Goal: Task Accomplishment & Management: Use online tool/utility

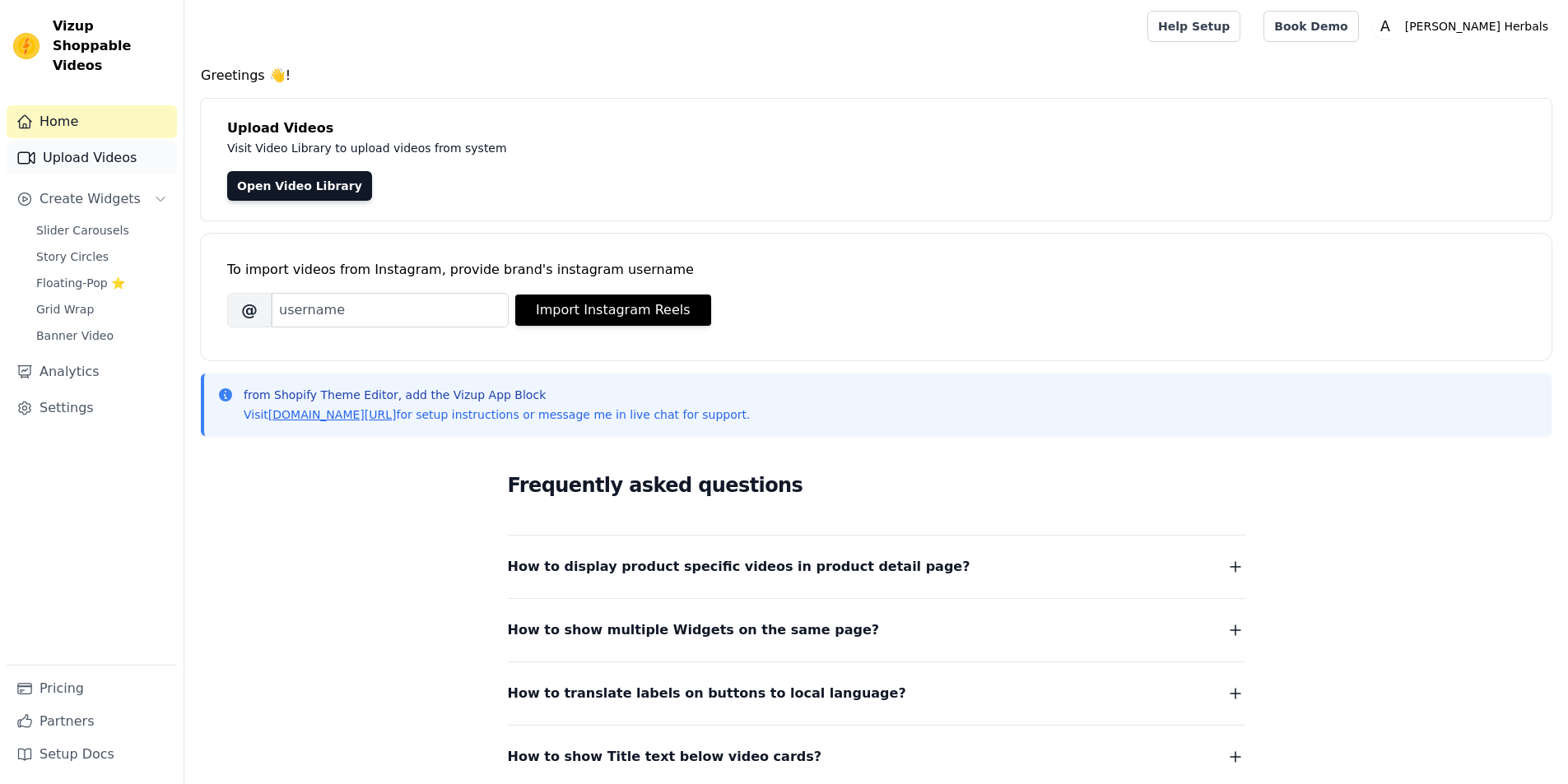
click at [126, 147] on link "Upload Videos" at bounding box center [91, 158] width 170 height 33
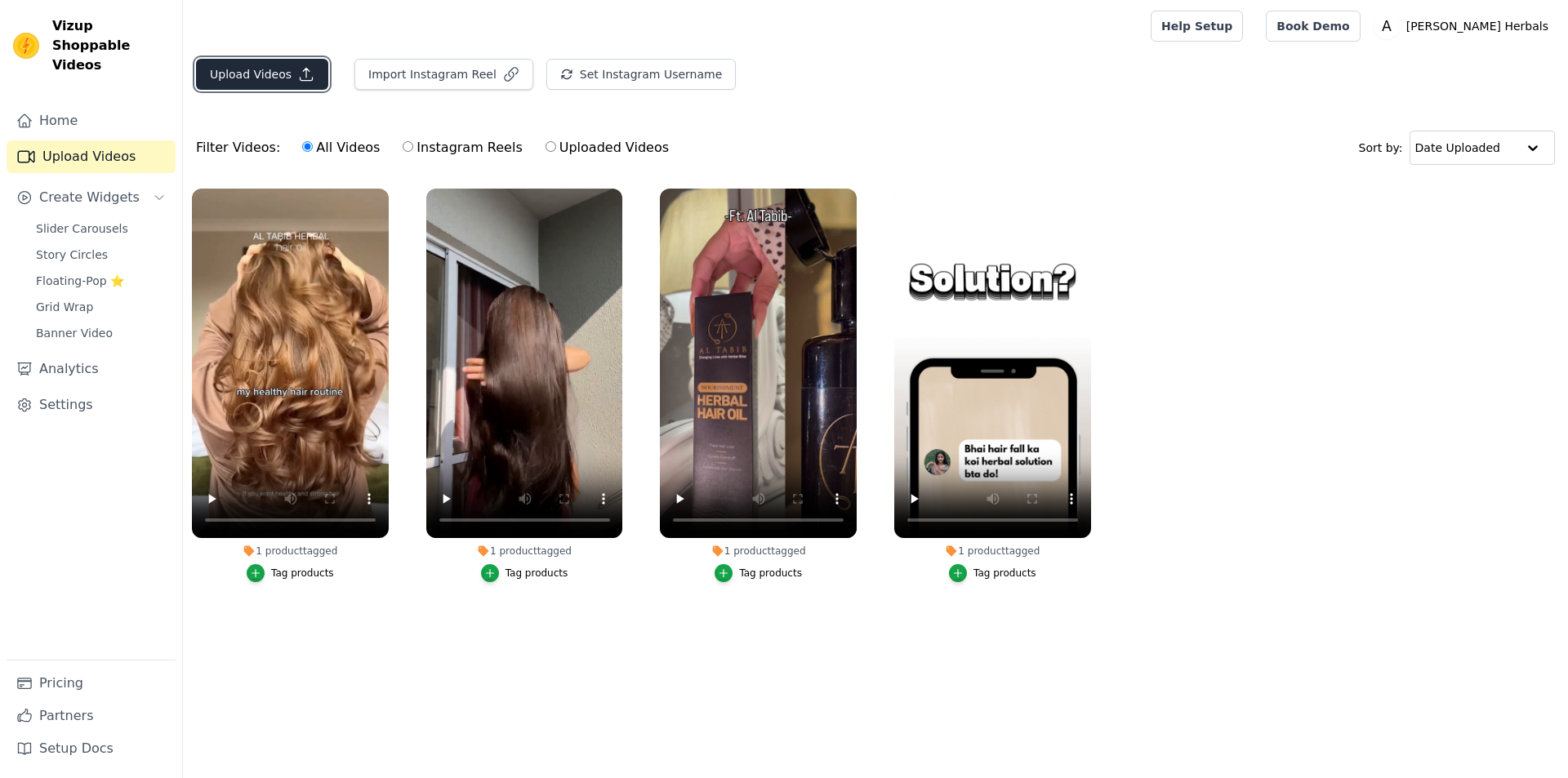
click at [276, 73] on button "Upload Videos" at bounding box center [262, 74] width 132 height 31
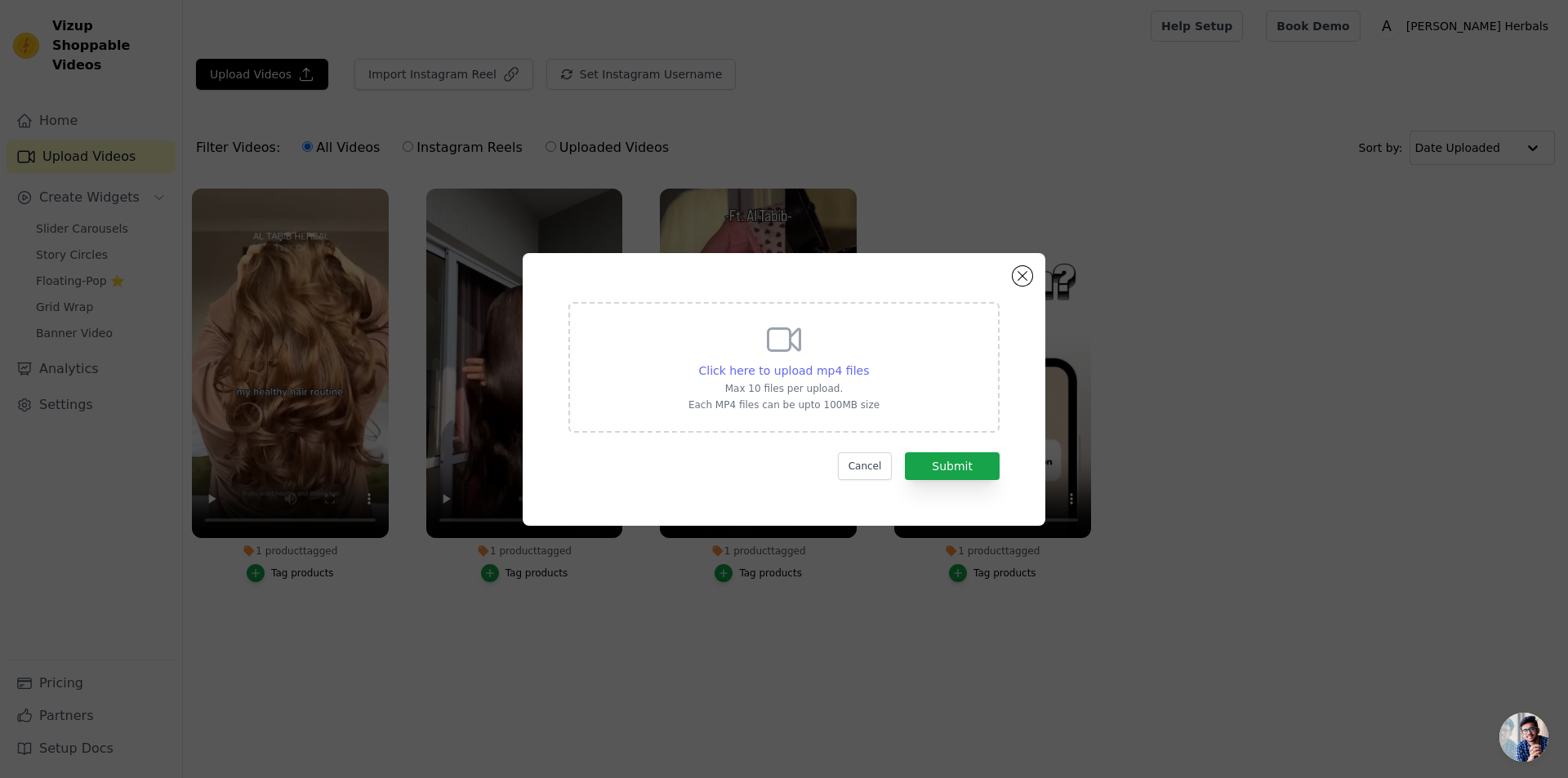
click at [796, 364] on span "Click here to upload mp4 files" at bounding box center [784, 371] width 171 height 13
click at [868, 363] on input "Click here to upload mp4 files Max 10 files per upload. Each MP4 files can be u…" at bounding box center [868, 362] width 1 height 1
type input "C:\fakepath\0920.mp4"
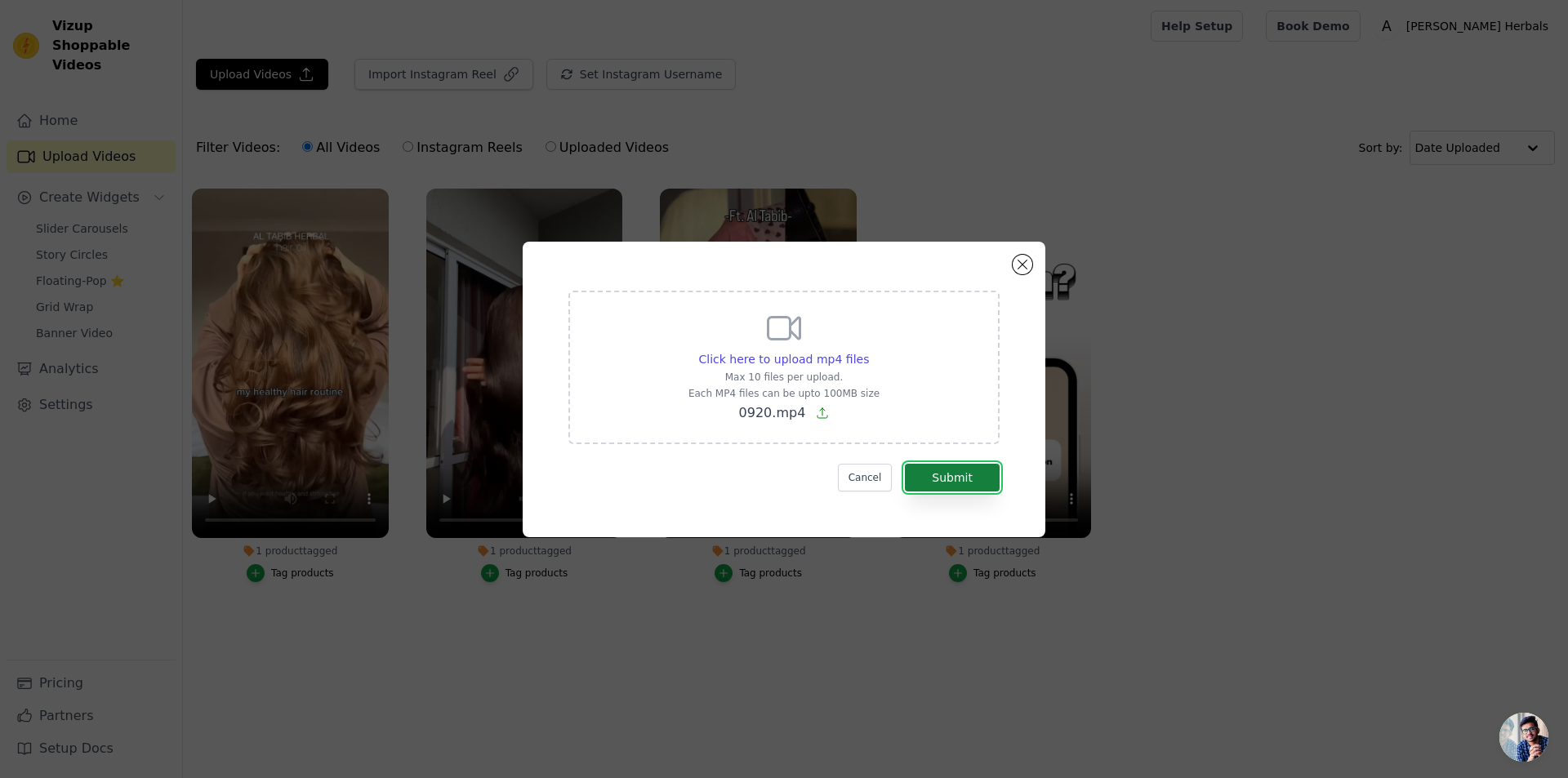
click at [961, 470] on button "Submit" at bounding box center [952, 478] width 95 height 27
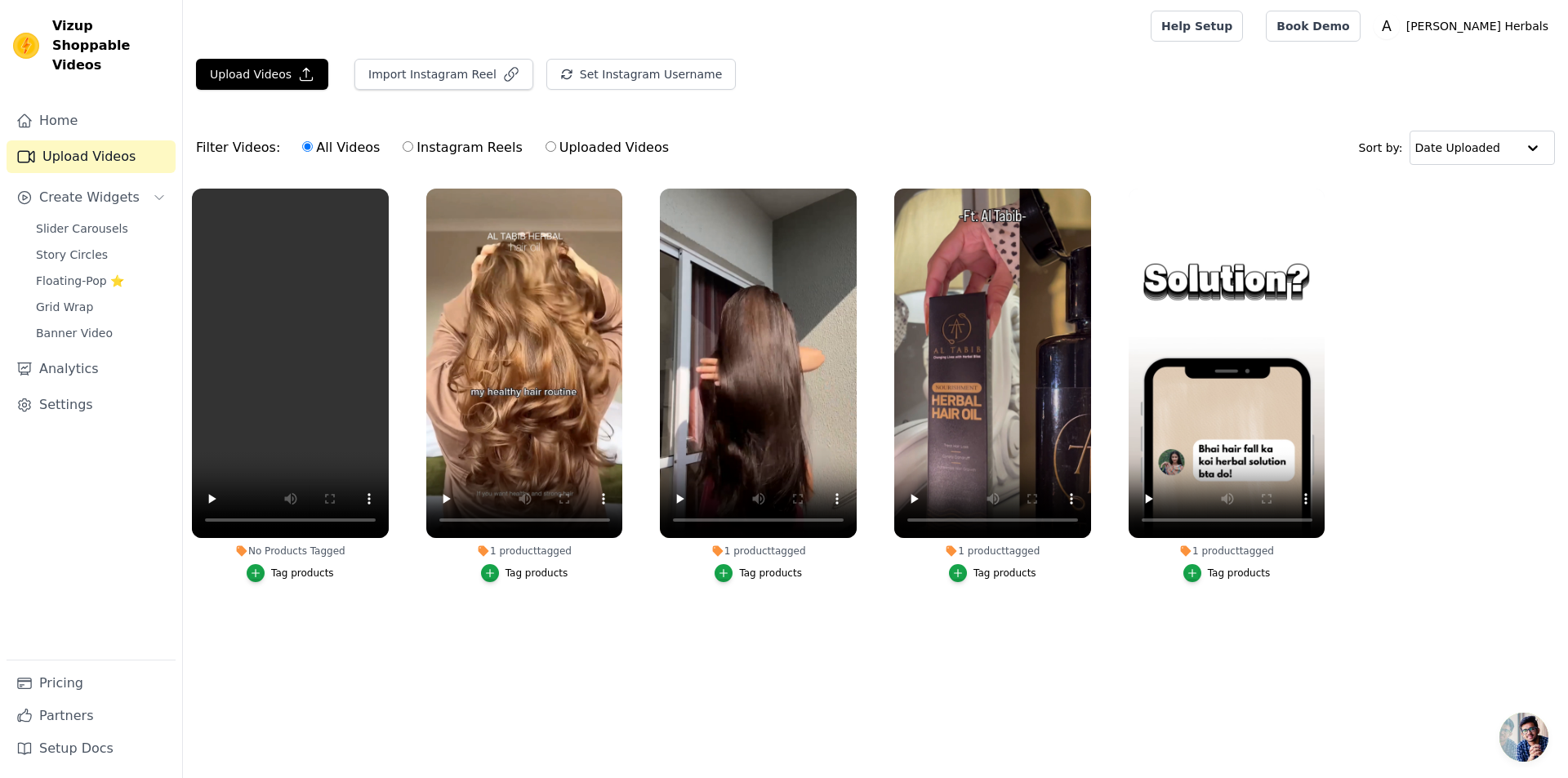
click at [1254, 663] on main "Upload Videos Import Instagram Reel Set Instagram Username Import Latest IG Ree…" at bounding box center [875, 357] width 1385 height 611
click at [1538, 737] on span "Open chat" at bounding box center [1524, 738] width 49 height 49
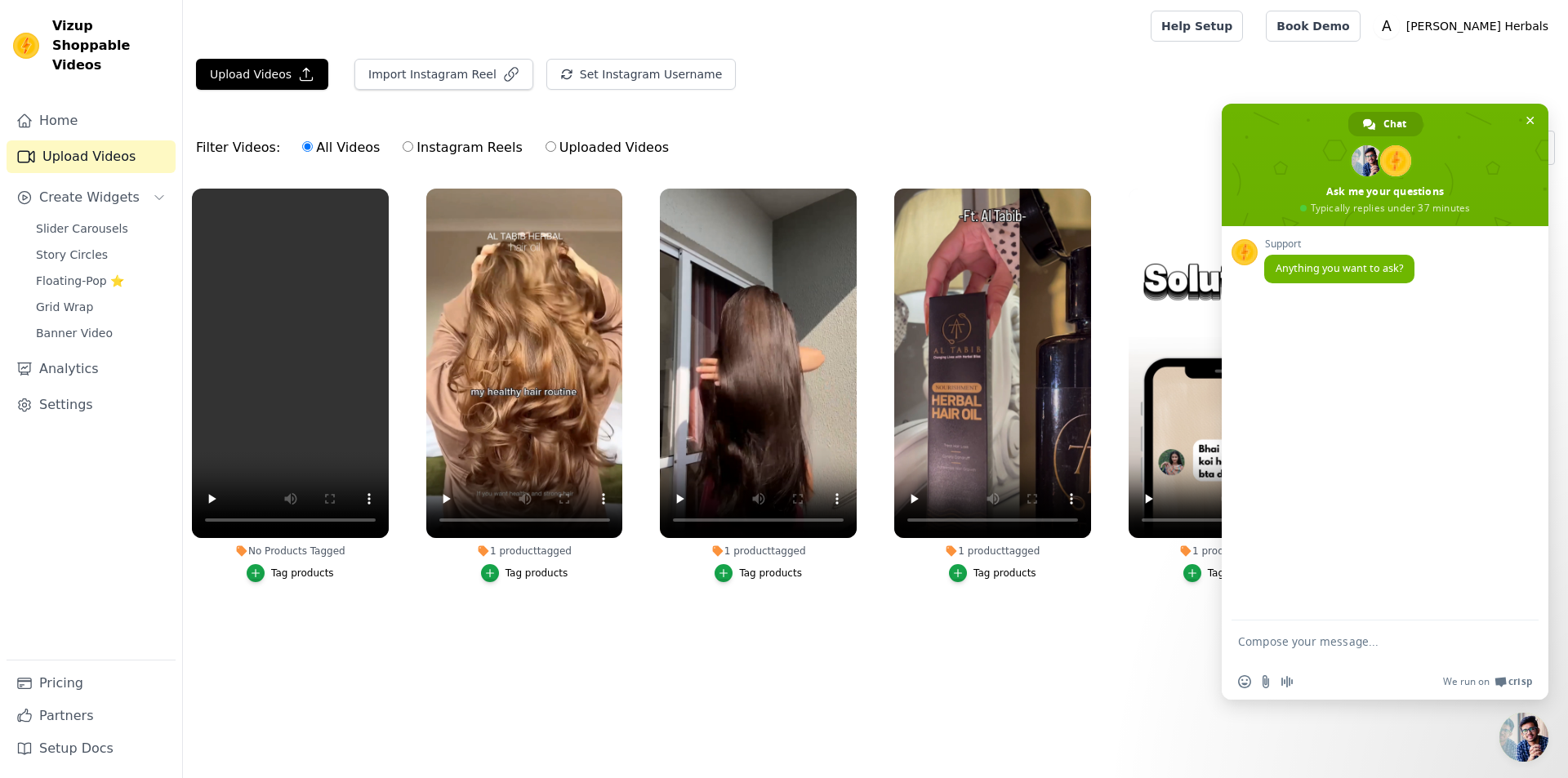
click at [1071, 663] on html "Vizup Shoppable Videos Home Upload Videos Create Widgets Slider Carousels Story…" at bounding box center [784, 331] width 1568 height 663
click at [800, 651] on main "Upload Videos Import Instagram Reel Set Instagram Username Import Latest IG Ree…" at bounding box center [875, 357] width 1385 height 611
click at [815, 89] on div "Upload Videos Import Instagram Reel Set Instagram Username Import Latest IG Ree…" at bounding box center [875, 80] width 1385 height 44
click at [74, 273] on span "Floating-Pop ⭐" at bounding box center [79, 281] width 89 height 16
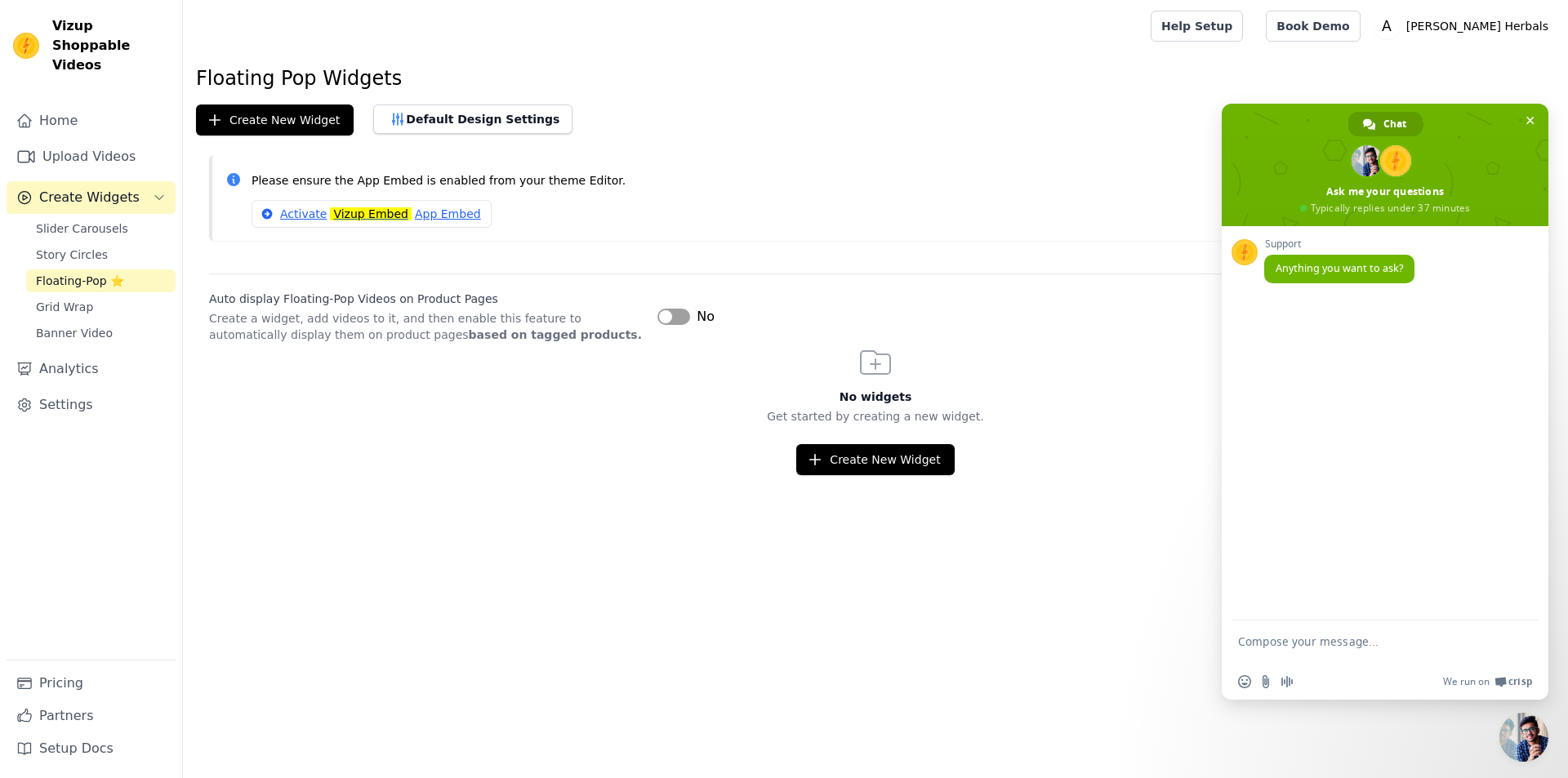
click at [691, 313] on div "No" at bounding box center [686, 316] width 58 height 19
click at [1529, 120] on span "Close chat" at bounding box center [1531, 121] width 8 height 8
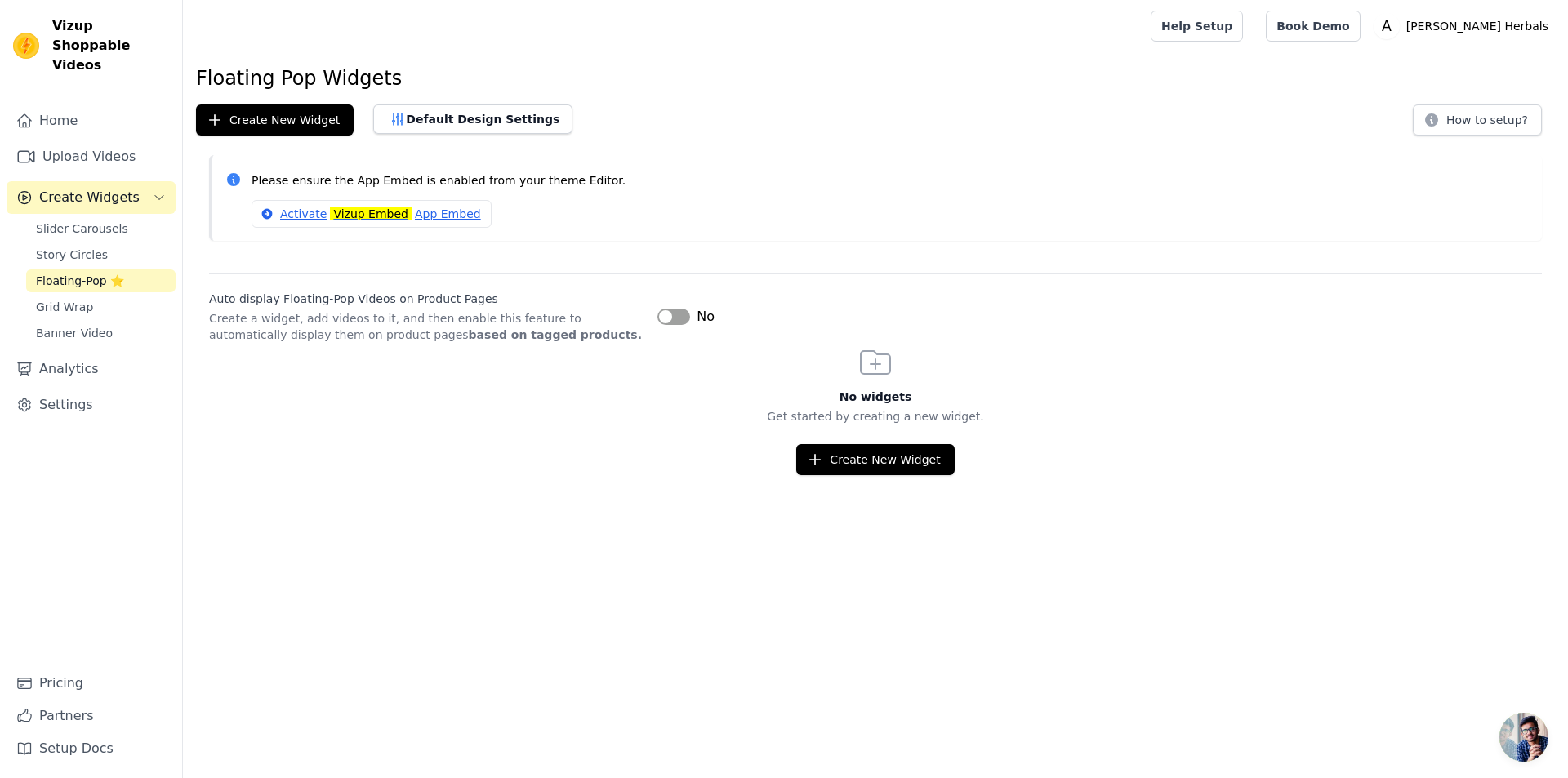
click at [672, 320] on button "Label" at bounding box center [674, 317] width 33 height 16
click at [880, 464] on button "Create New Widget" at bounding box center [875, 460] width 158 height 31
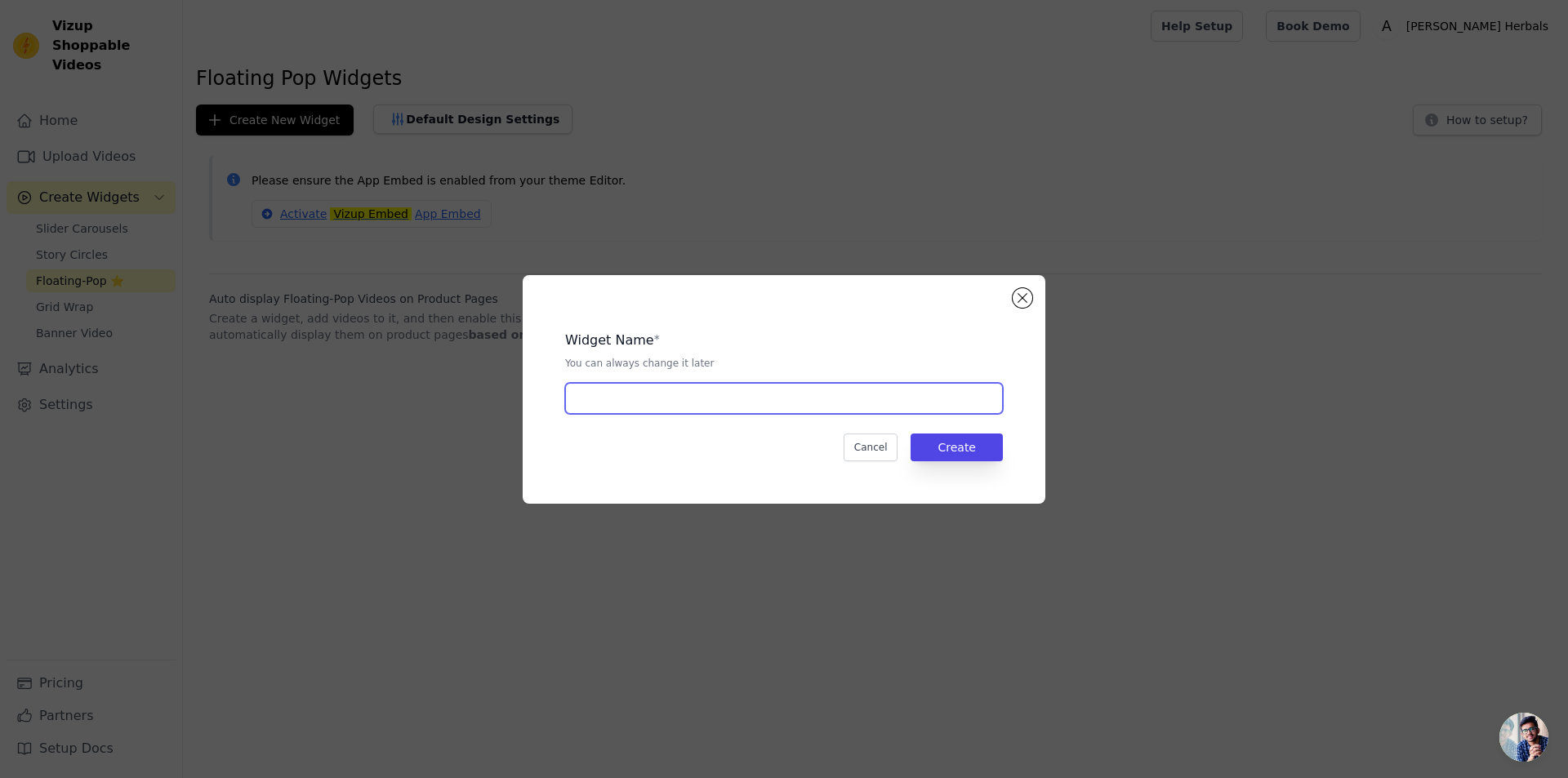
click at [662, 405] on input "text" at bounding box center [784, 399] width 437 height 31
type input "Floating Product Page"
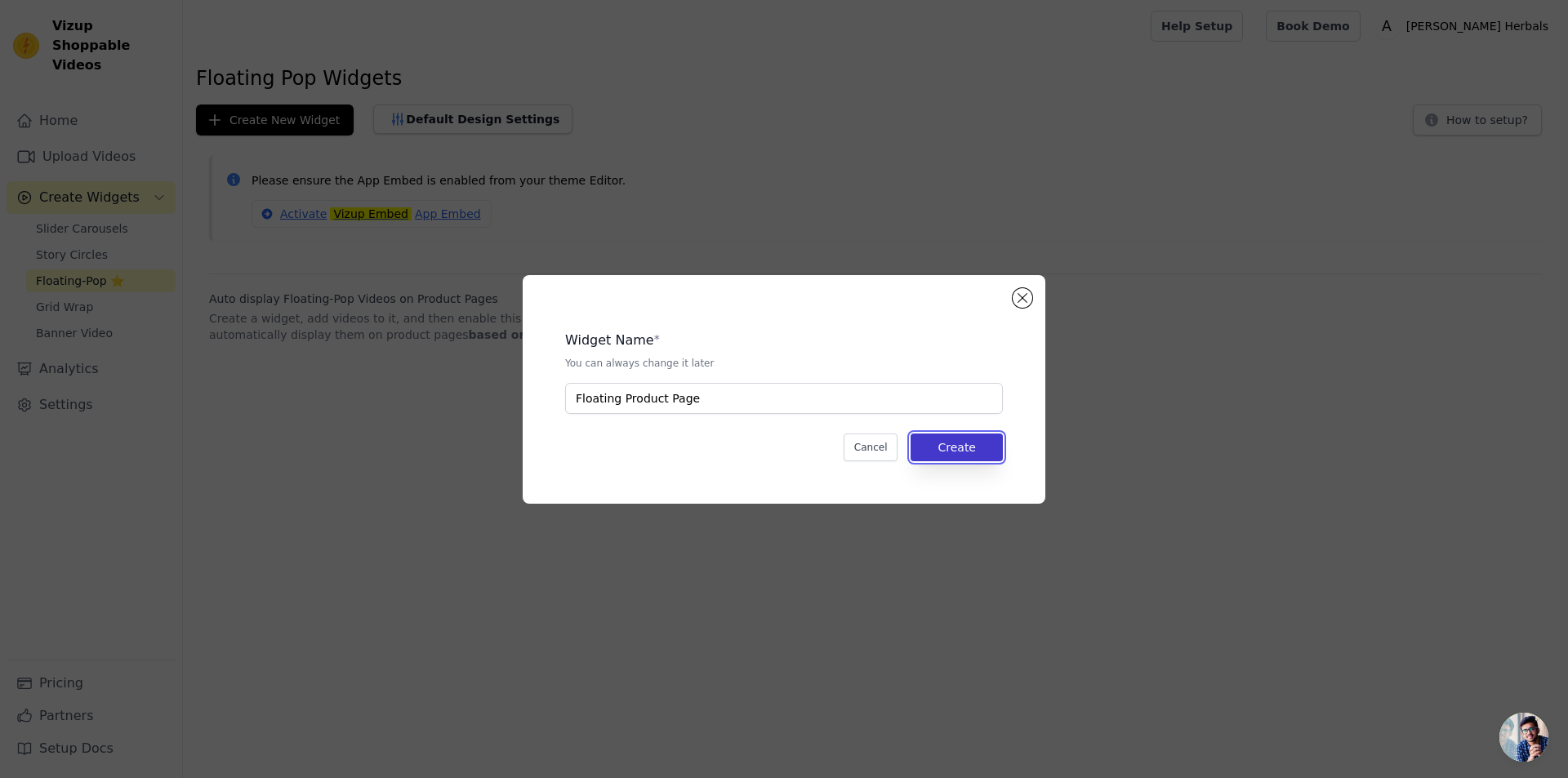
click at [952, 446] on button "Create" at bounding box center [956, 447] width 92 height 27
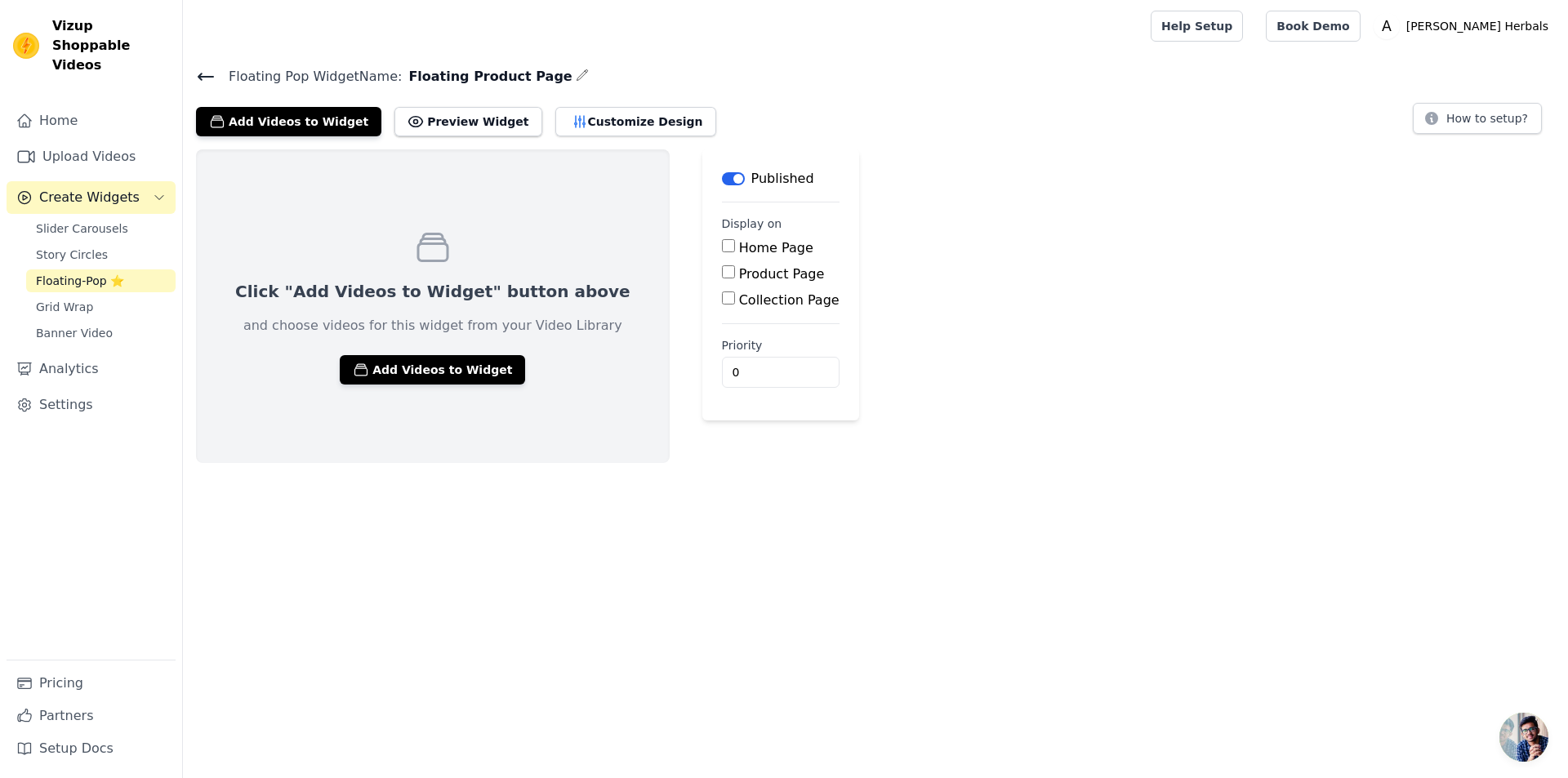
click at [722, 274] on div "Product Page" at bounding box center [781, 274] width 118 height 19
click at [722, 271] on input "Product Page" at bounding box center [729, 272] width 13 height 13
checkbox input "true"
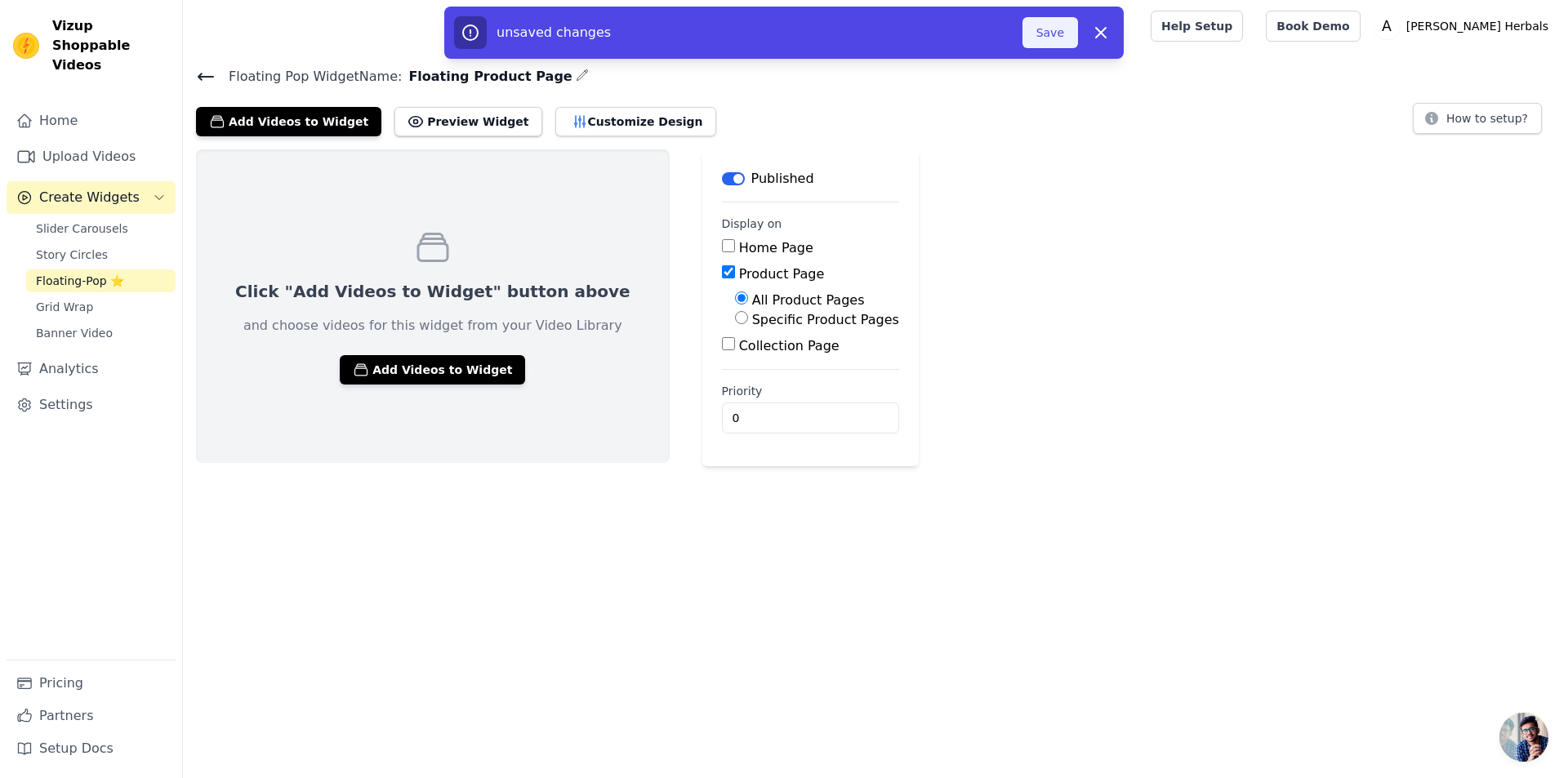
click at [1037, 29] on button "Save" at bounding box center [1050, 33] width 56 height 31
click at [429, 374] on button "Add Videos to Widget" at bounding box center [432, 370] width 185 height 29
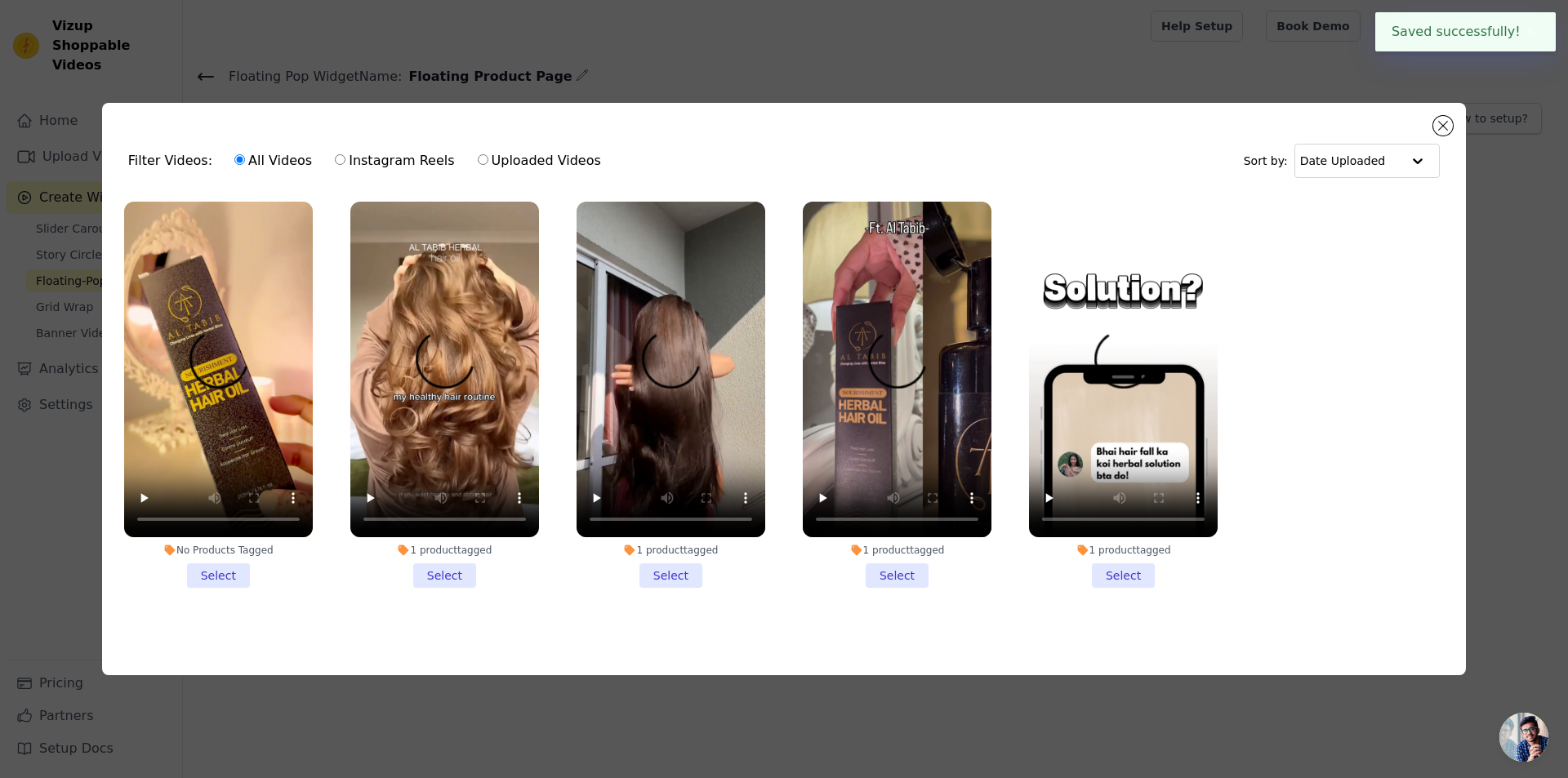
click at [216, 572] on li "No Products Tagged Select" at bounding box center [218, 394] width 189 height 386
click at [0, 0] on input "No Products Tagged Select" at bounding box center [0, 0] width 0 height 0
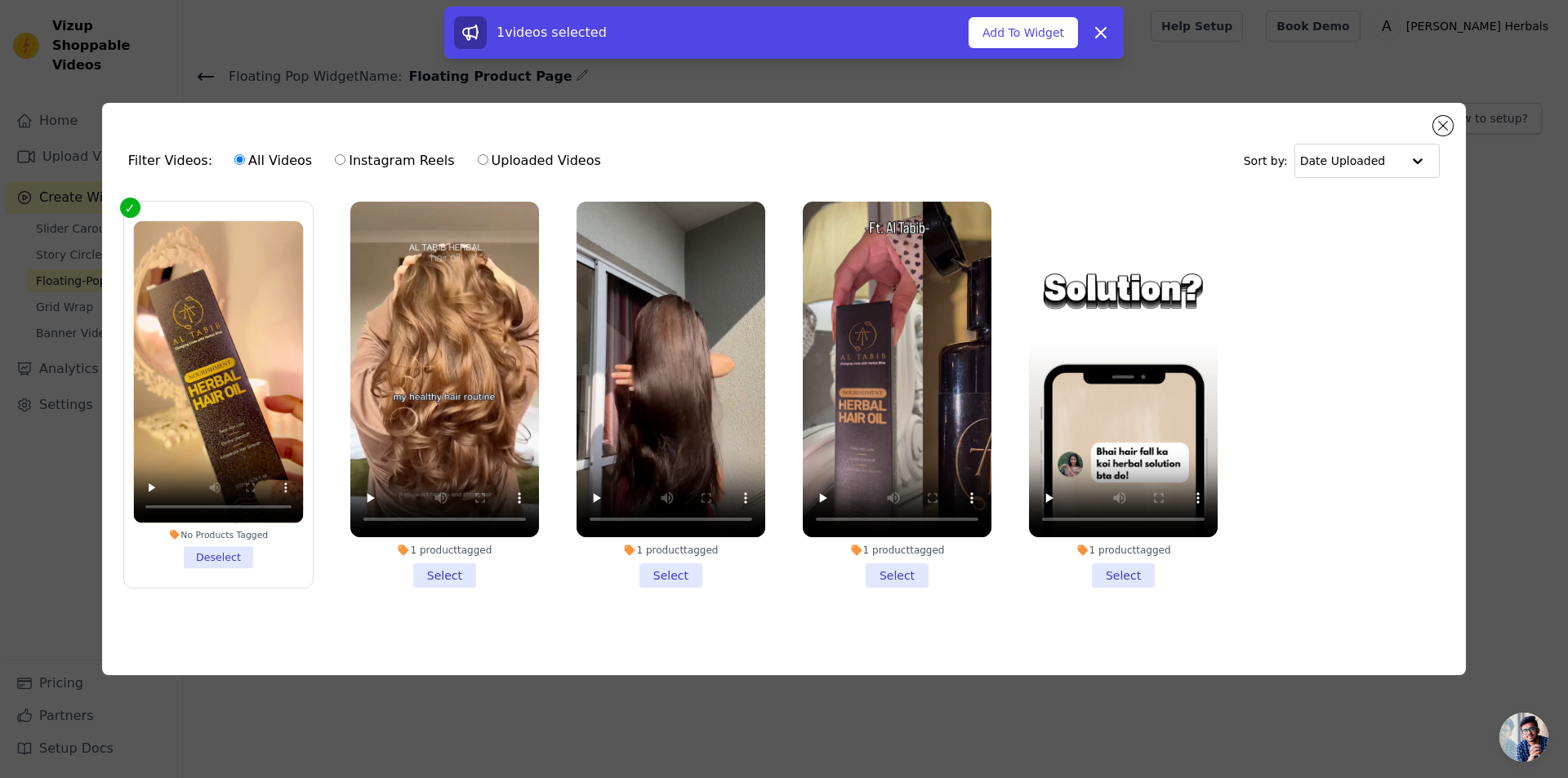
click at [886, 569] on li "1 product tagged Select" at bounding box center [897, 394] width 189 height 386
click at [0, 0] on input "1 product tagged Select" at bounding box center [0, 0] width 0 height 0
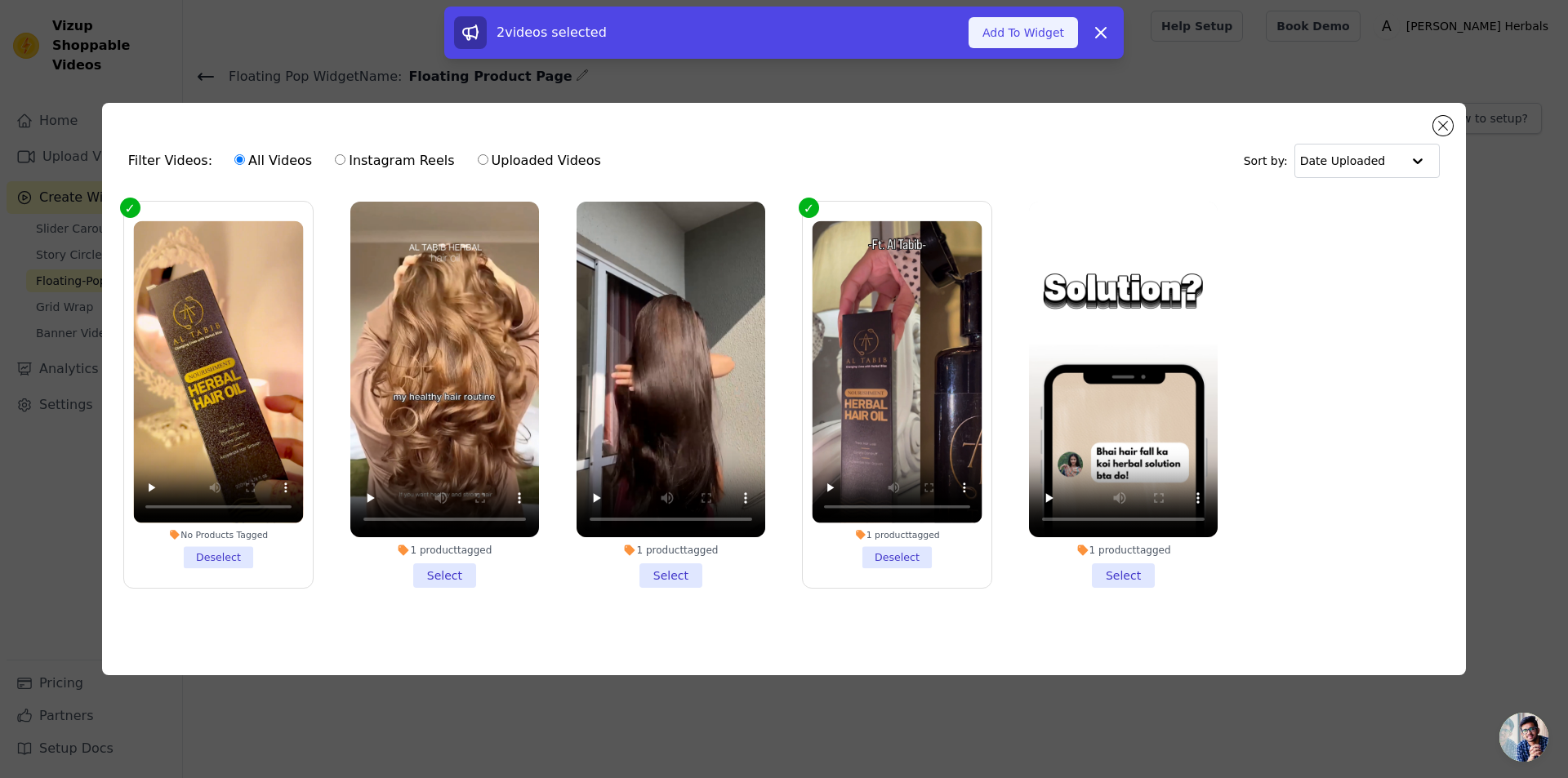
click at [1023, 27] on button "Add To Widget" at bounding box center [1024, 33] width 110 height 31
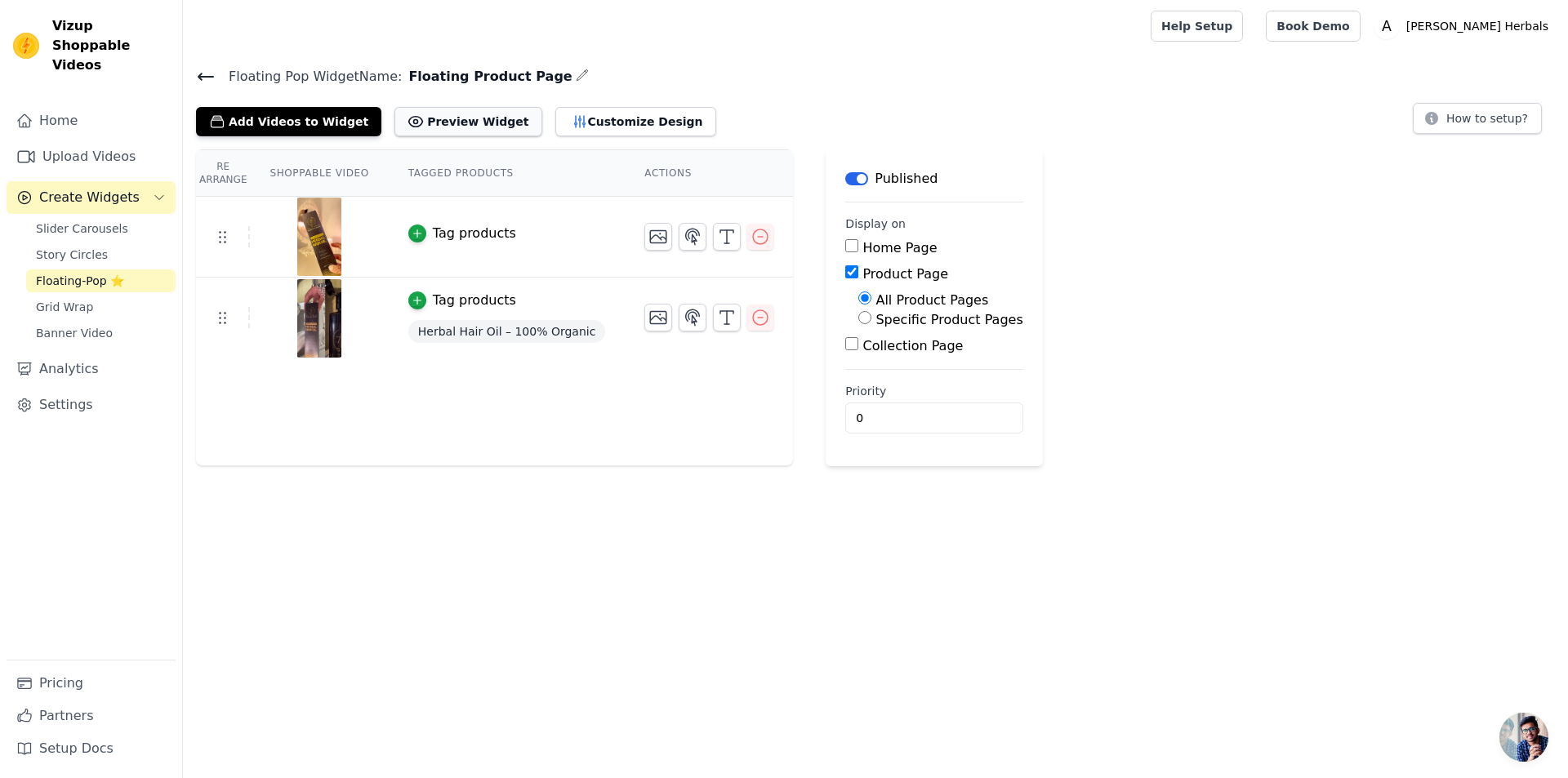
click at [406, 134] on button "Preview Widget" at bounding box center [468, 121] width 147 height 29
click at [316, 115] on button "Add Videos to Widget" at bounding box center [289, 121] width 185 height 29
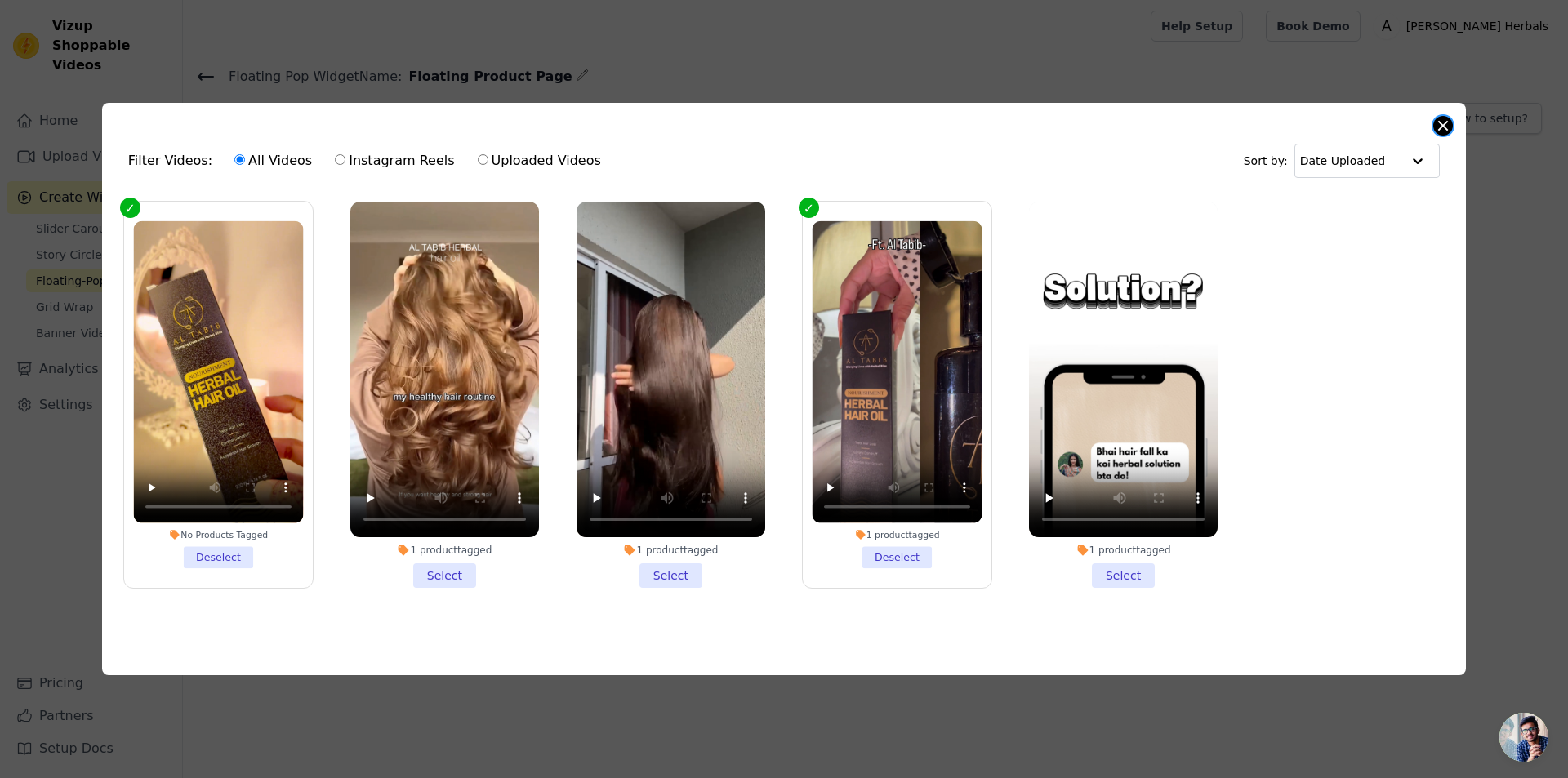
click at [1444, 116] on button "Close modal" at bounding box center [1443, 125] width 19 height 19
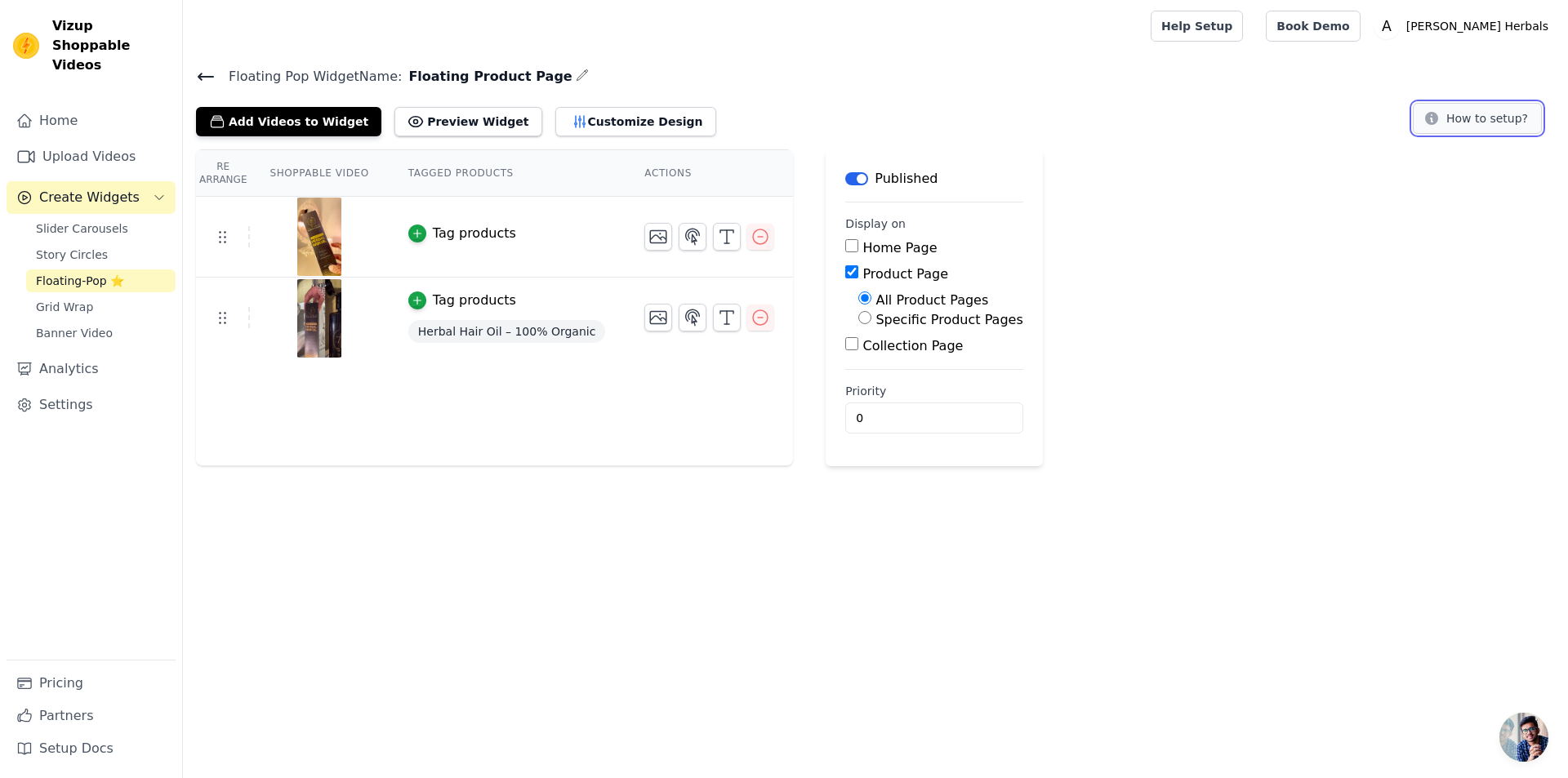
click at [1447, 115] on button "How to setup?" at bounding box center [1477, 119] width 129 height 31
